Goal: Task Accomplishment & Management: Use online tool/utility

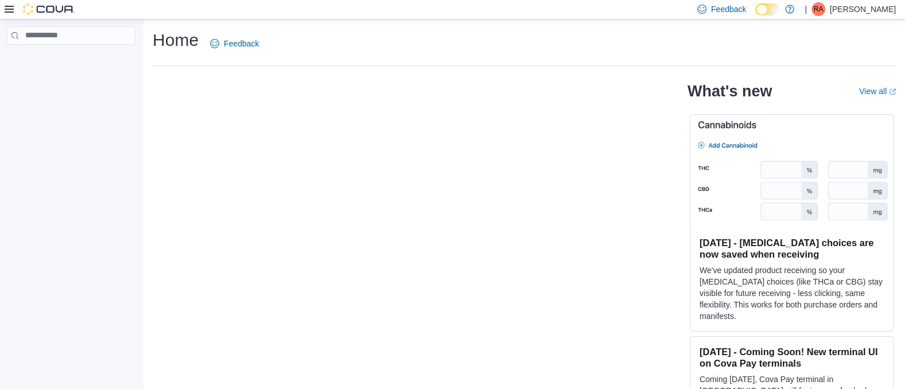
click at [5, 7] on icon at bounding box center [9, 9] width 9 height 9
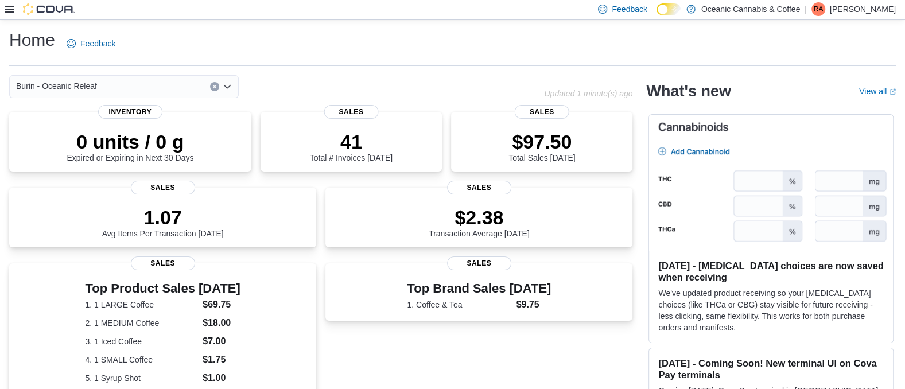
click at [10, 11] on icon at bounding box center [9, 9] width 9 height 7
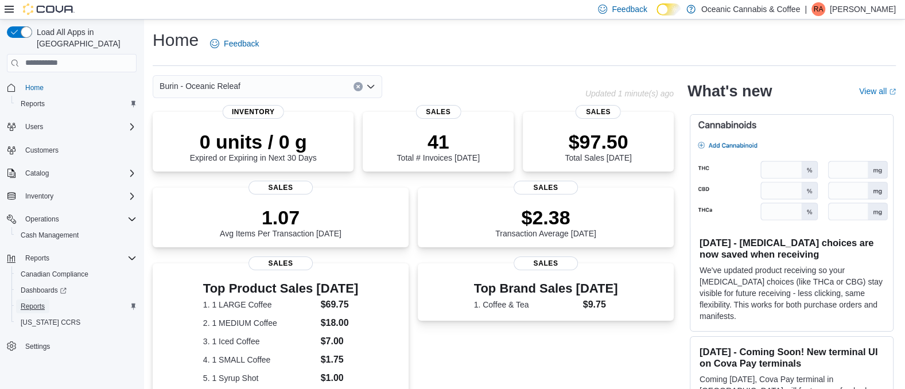
click at [38, 302] on span "Reports" at bounding box center [33, 306] width 24 height 9
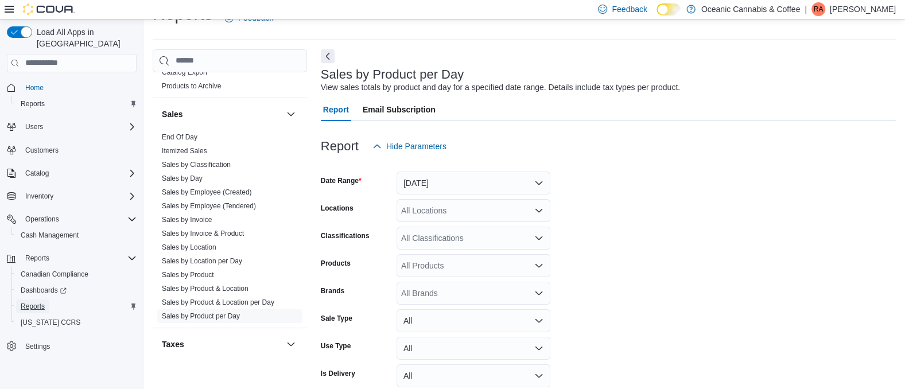
scroll to position [758, 0]
click at [246, 297] on link "Sales by Product & Location per Day" at bounding box center [218, 301] width 113 height 8
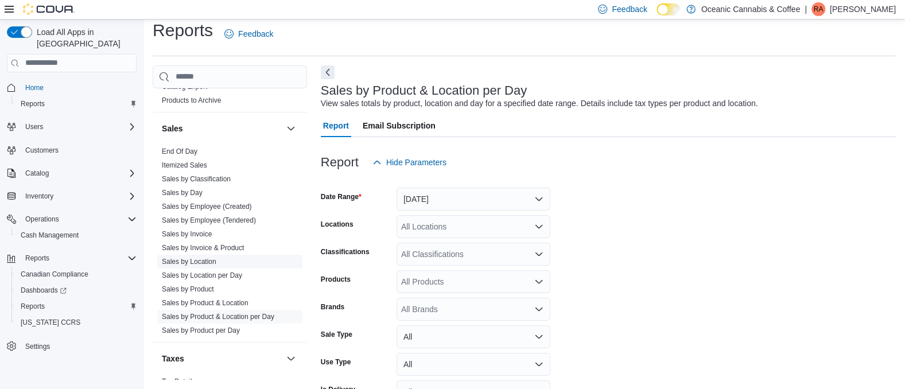
scroll to position [26, 0]
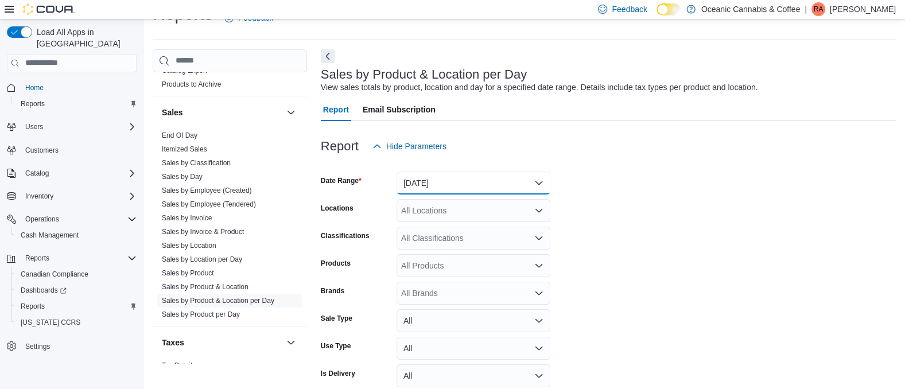
click at [535, 188] on button "[DATE]" at bounding box center [474, 183] width 154 height 23
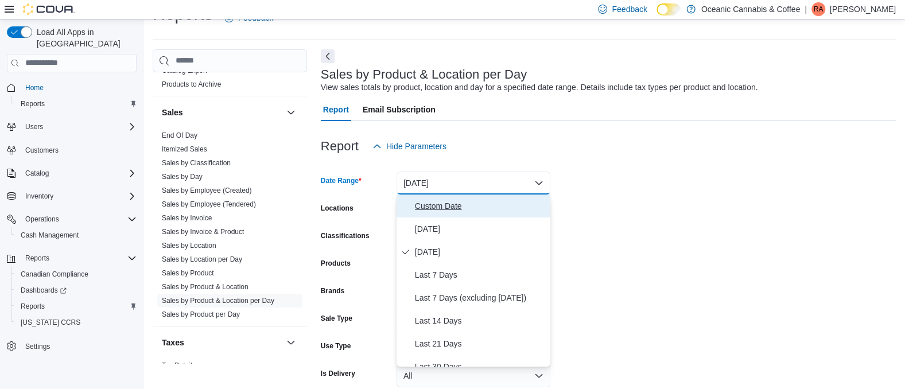
click at [430, 208] on span "Custom Date" at bounding box center [480, 206] width 131 height 14
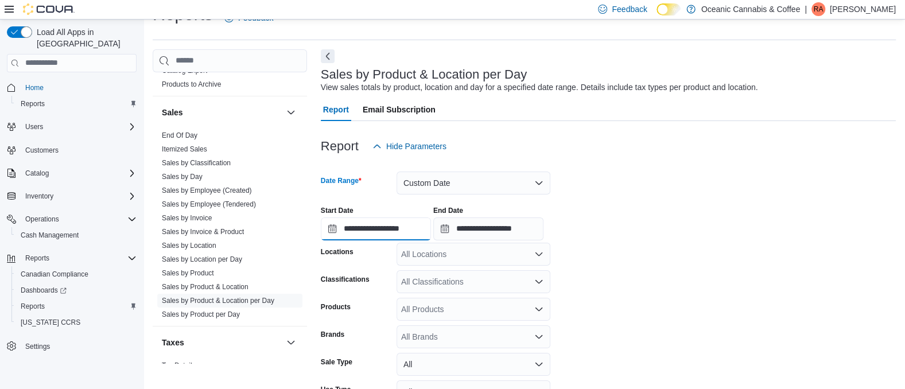
click at [349, 230] on input "**********" at bounding box center [376, 229] width 110 height 23
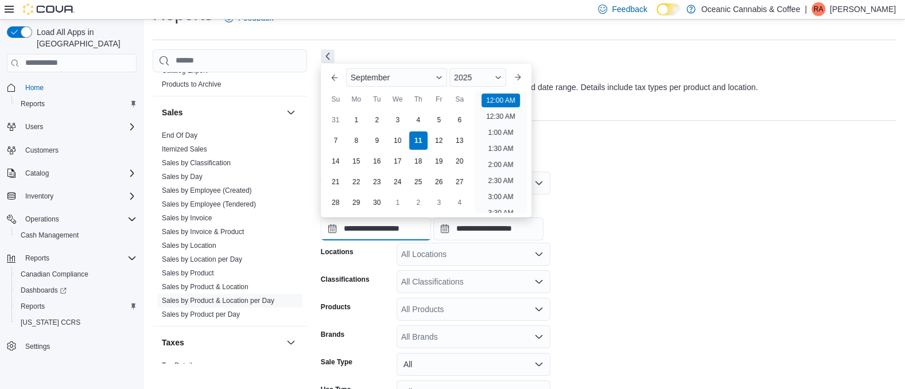
scroll to position [36, 0]
click at [332, 78] on button "Previous Month" at bounding box center [334, 77] width 18 height 18
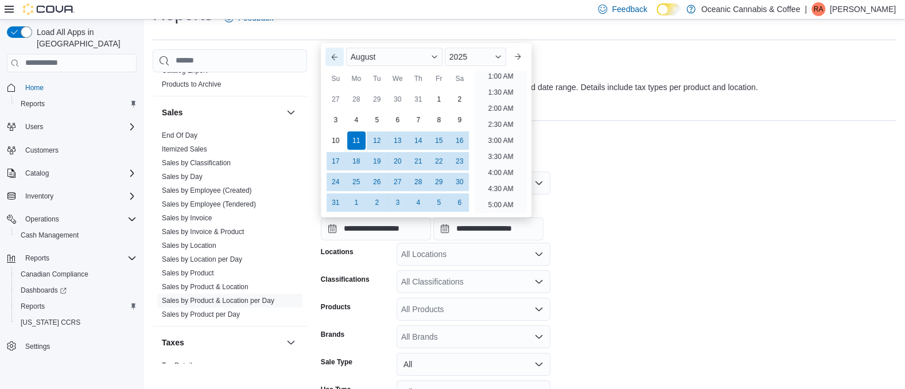
scroll to position [2, 0]
click at [332, 78] on div "Su" at bounding box center [336, 78] width 18 height 18
click at [333, 56] on button "Previous Month" at bounding box center [334, 57] width 18 height 18
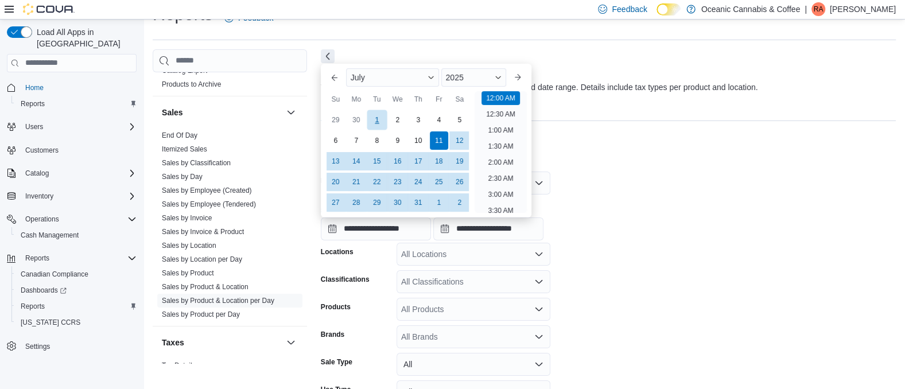
click at [377, 118] on div "1" at bounding box center [377, 120] width 20 height 20
type input "**********"
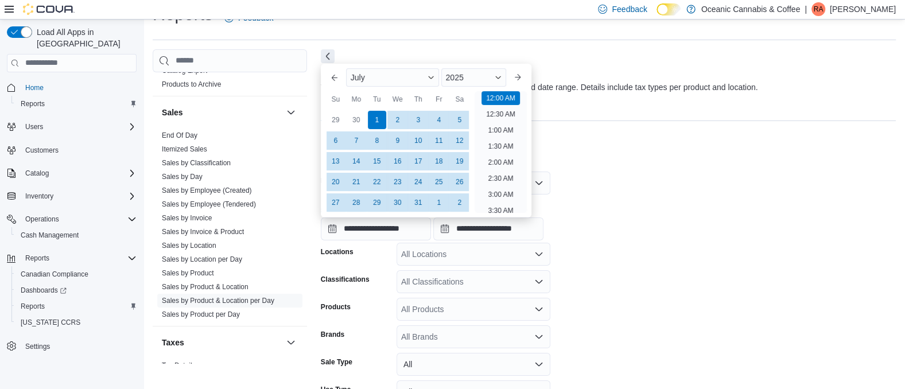
click at [607, 148] on div "Report Hide Parameters" at bounding box center [608, 146] width 575 height 23
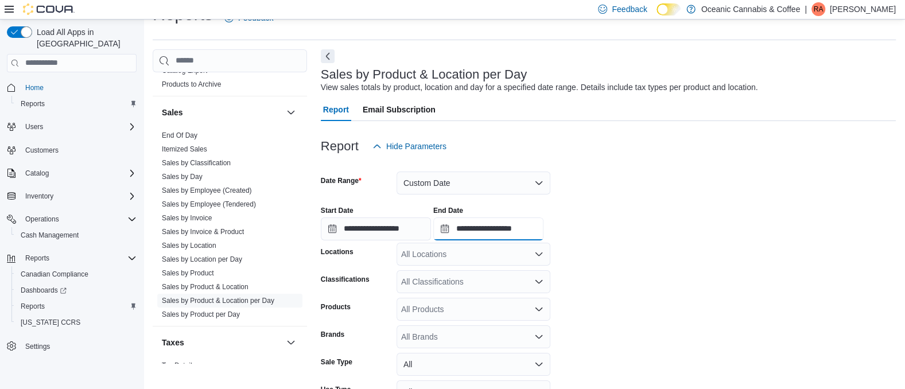
click at [491, 234] on input "**********" at bounding box center [488, 229] width 110 height 23
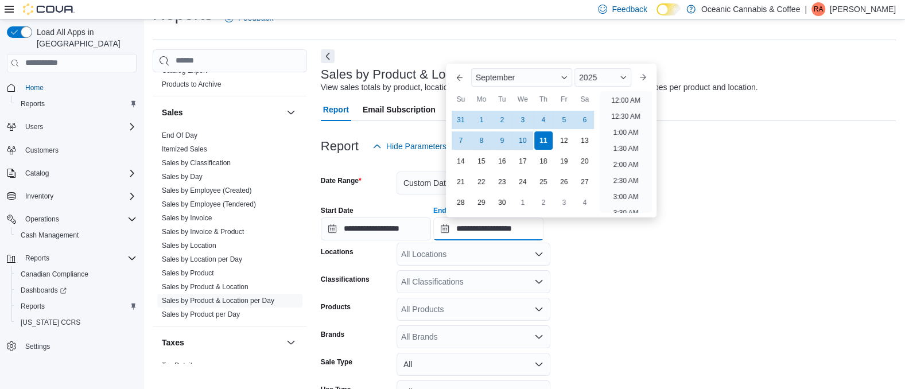
scroll to position [652, 0]
click at [462, 79] on button "Previous Month" at bounding box center [460, 77] width 18 height 18
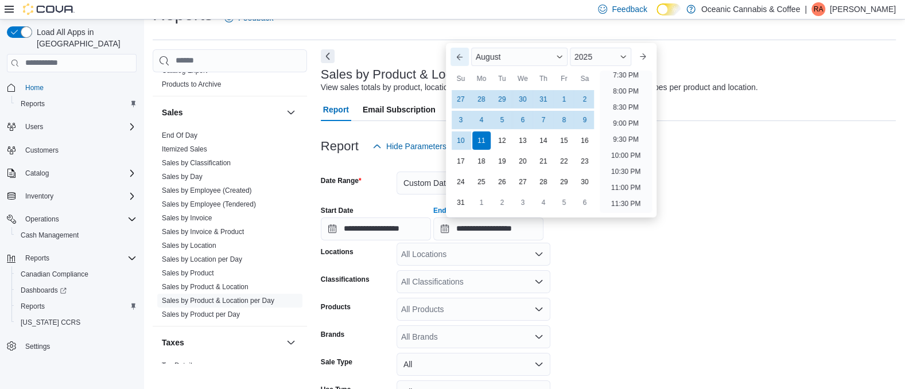
scroll to position [631, 0]
click at [461, 60] on button "Previous Month" at bounding box center [460, 57] width 18 height 18
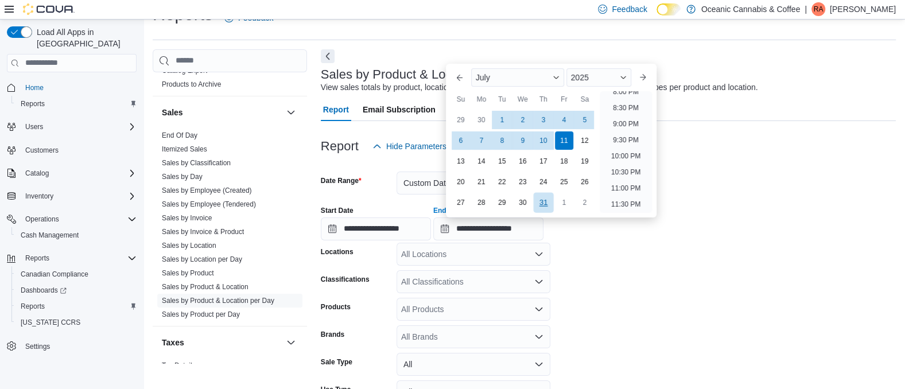
click at [540, 201] on div "31" at bounding box center [543, 202] width 20 height 20
type input "**********"
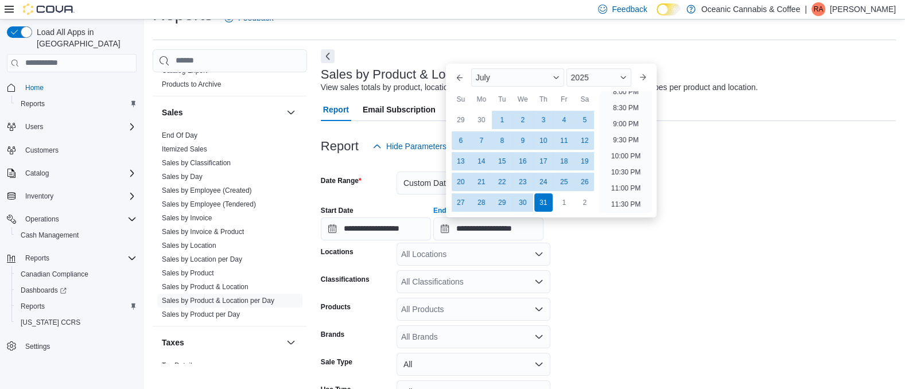
click at [639, 255] on form "**********" at bounding box center [608, 310] width 575 height 305
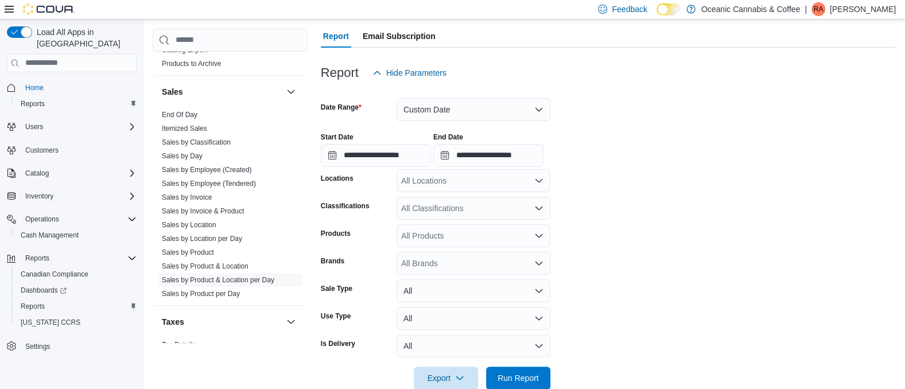
scroll to position [122, 0]
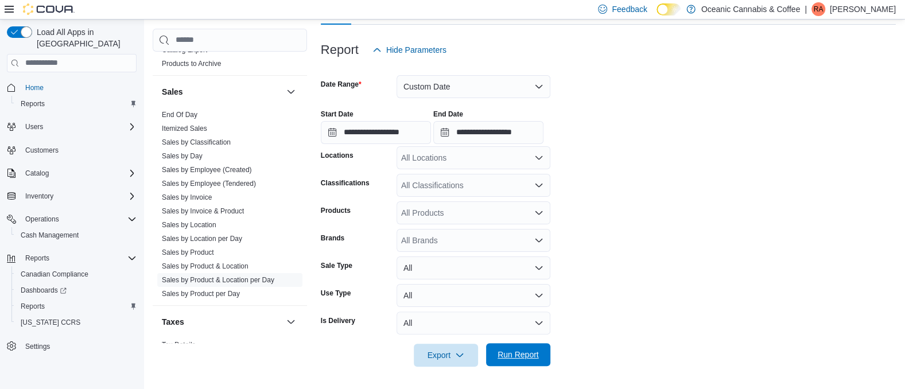
click at [528, 356] on span "Run Report" at bounding box center [518, 354] width 41 height 11
click at [461, 354] on icon "button" at bounding box center [459, 354] width 9 height 9
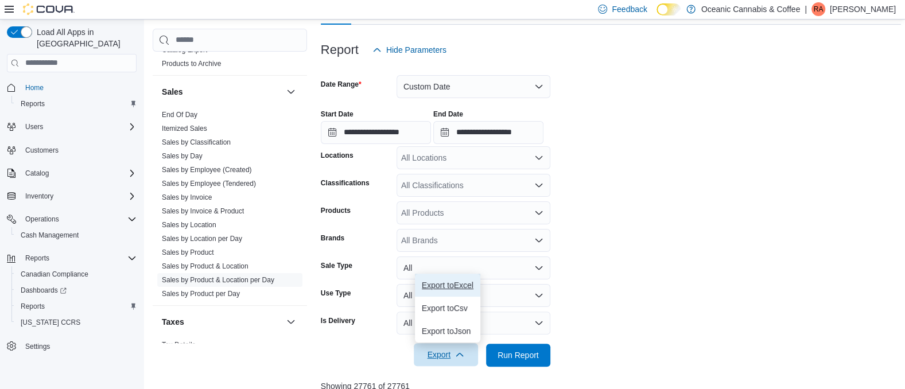
click at [465, 281] on span "Export to Excel" at bounding box center [448, 285] width 52 height 9
